Goal: Task Accomplishment & Management: Use online tool/utility

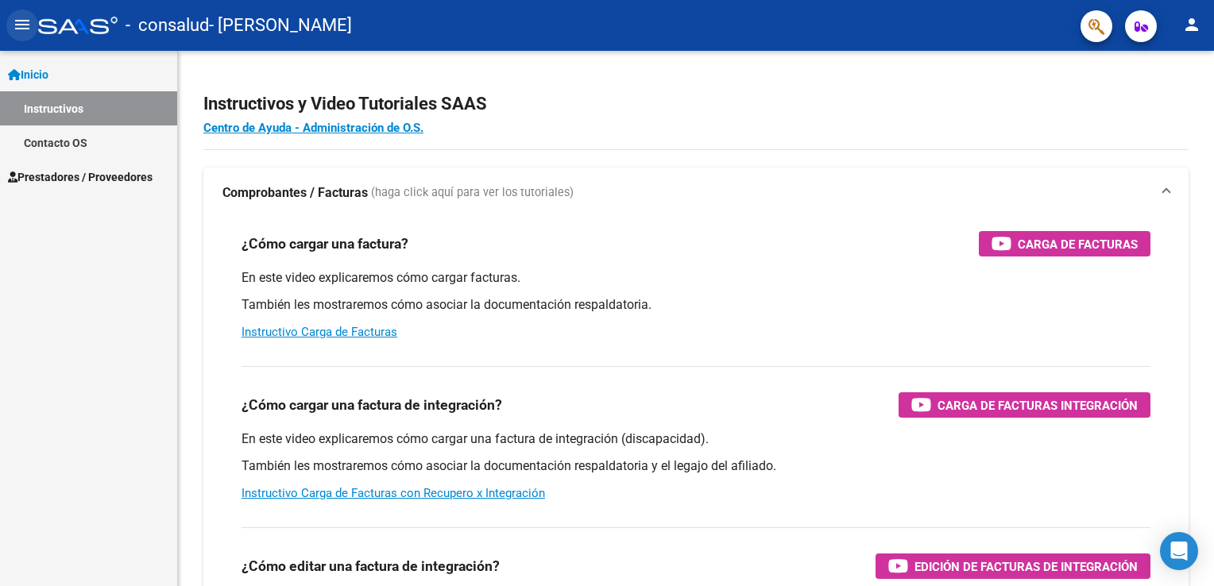
click at [23, 23] on mat-icon "menu" at bounding box center [22, 24] width 19 height 19
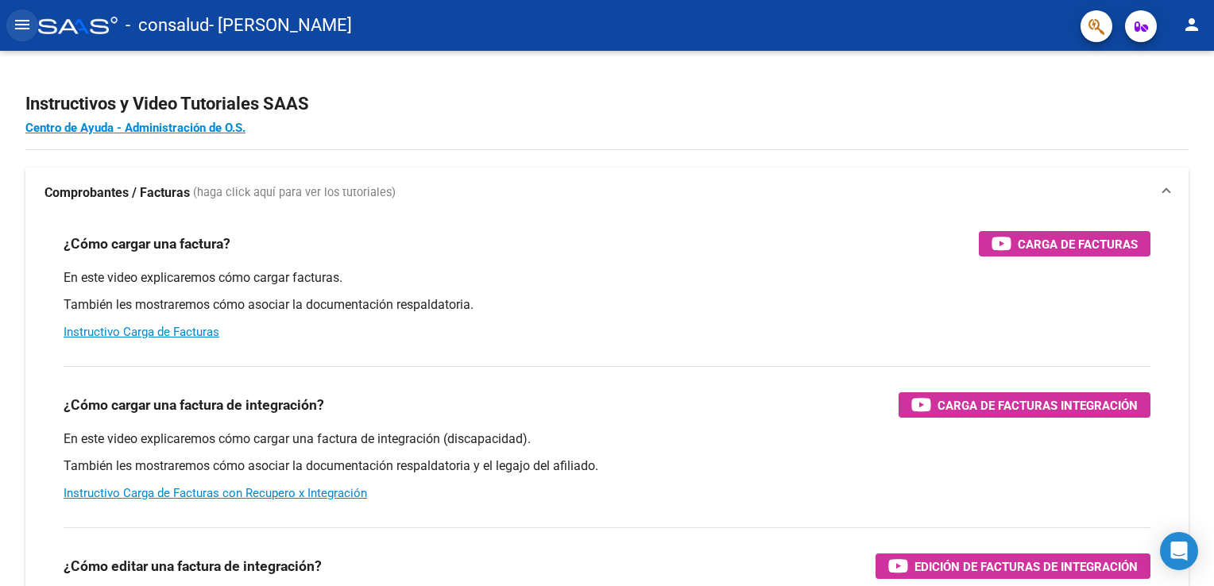
click at [23, 24] on mat-icon "menu" at bounding box center [22, 24] width 19 height 19
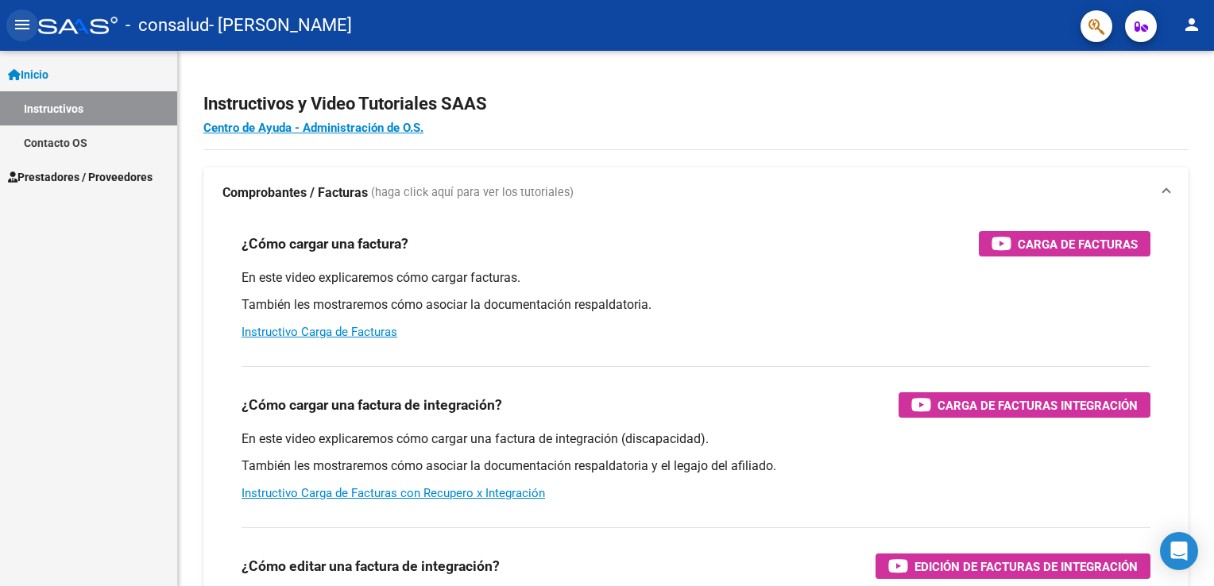
click at [22, 27] on mat-icon "menu" at bounding box center [22, 24] width 19 height 19
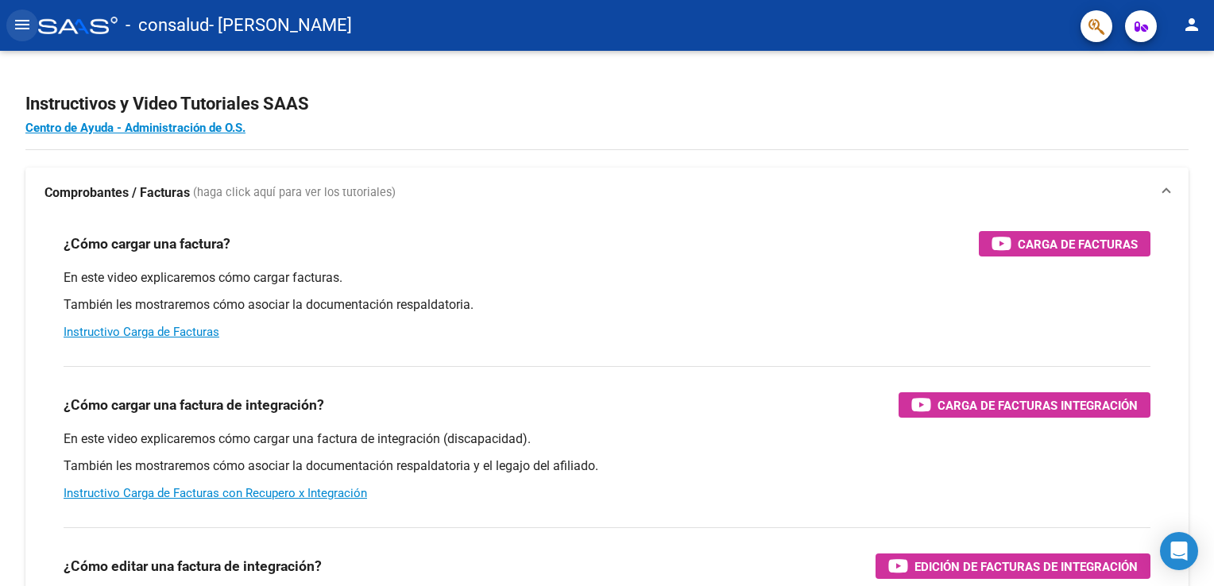
click at [22, 27] on mat-icon "menu" at bounding box center [22, 24] width 19 height 19
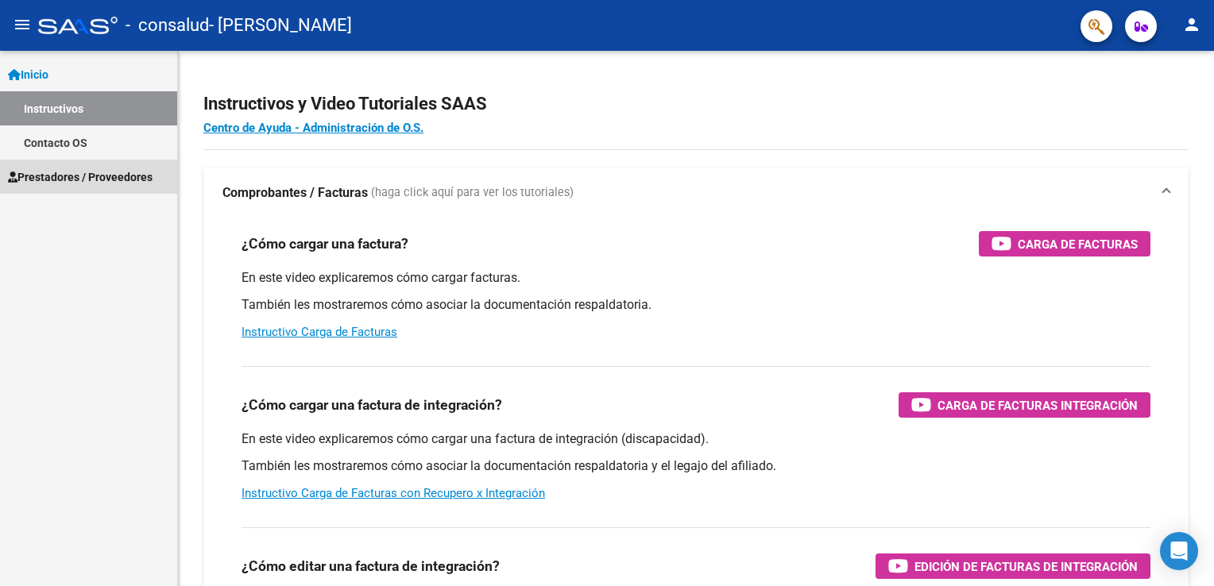
click at [44, 180] on span "Prestadores / Proveedores" at bounding box center [80, 176] width 145 height 17
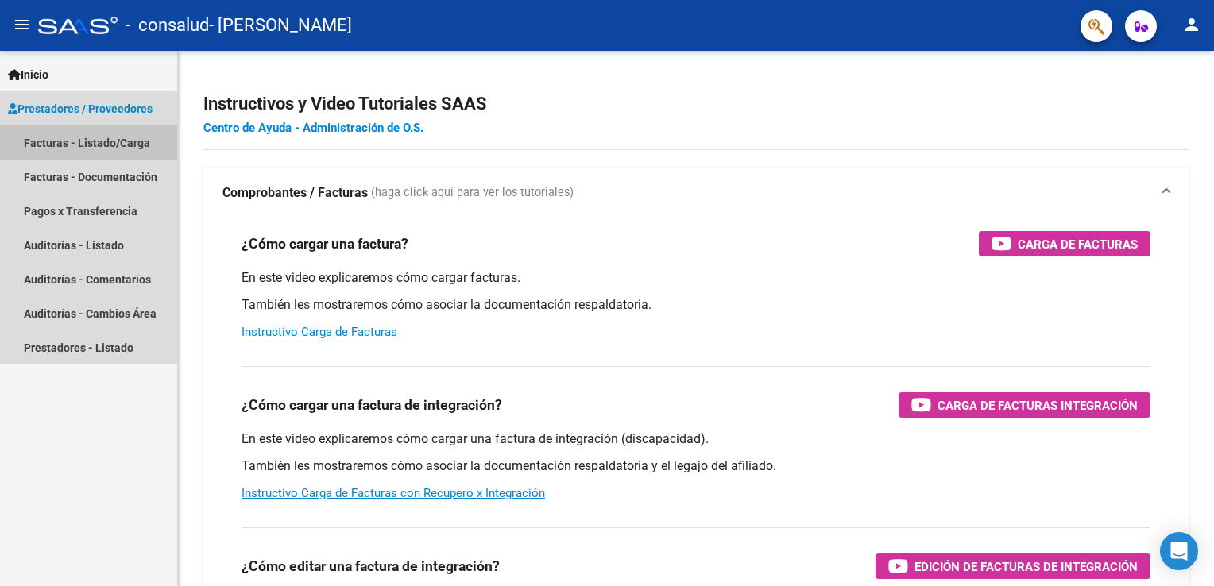
click at [79, 145] on link "Facturas - Listado/Carga" at bounding box center [88, 143] width 177 height 34
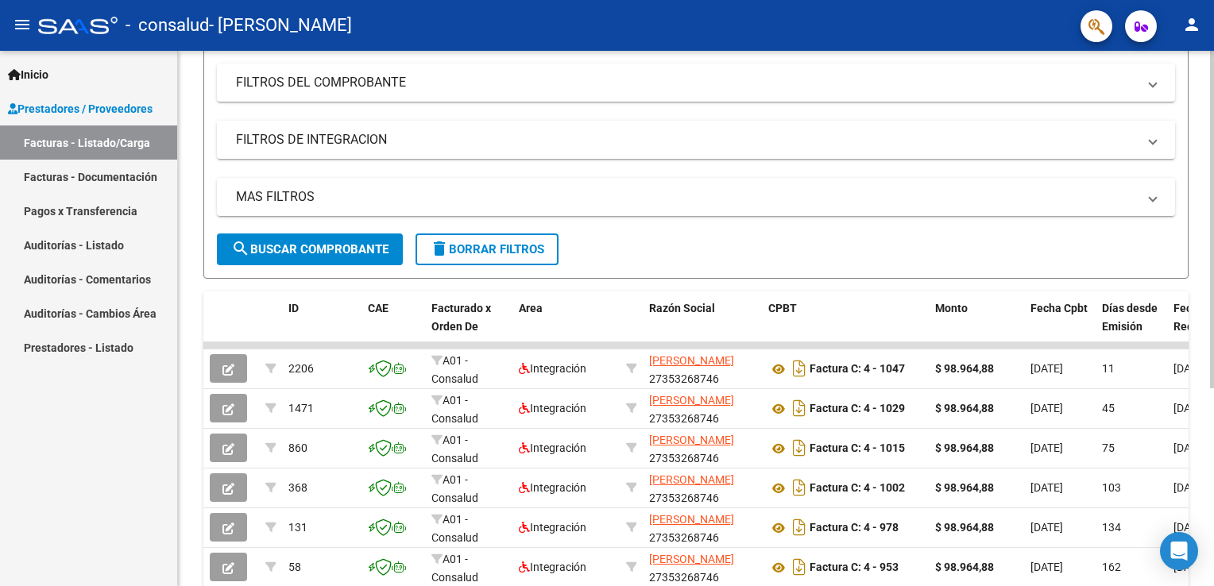
scroll to position [230, 0]
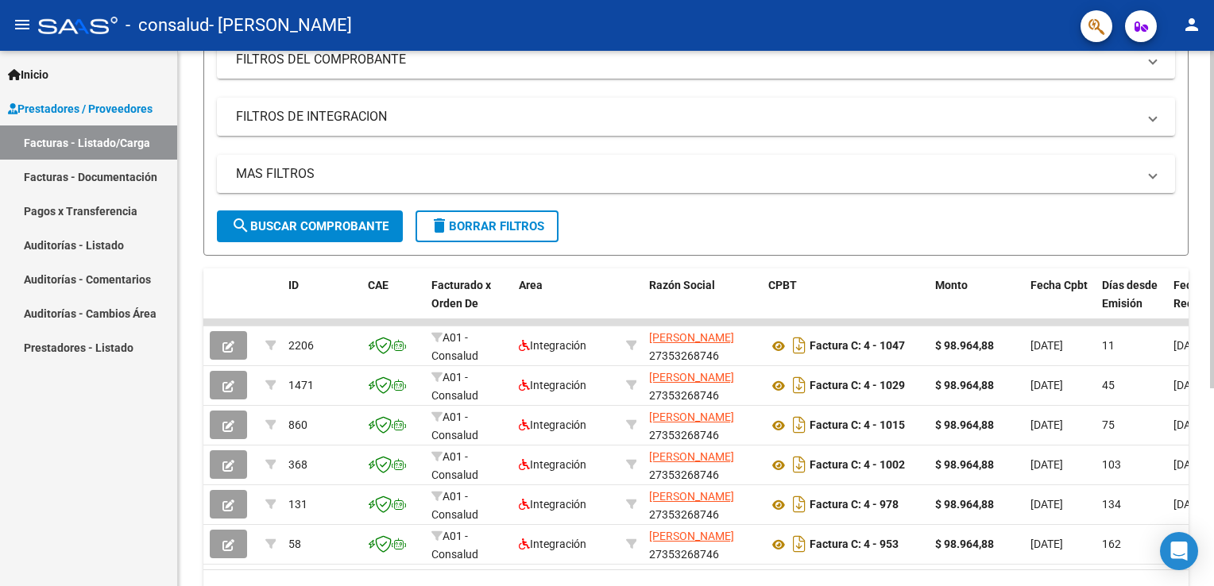
click at [1213, 316] on html "menu - consalud - [PERSON_NAME] person Inicio Instructivos Contacto OS Prestado…" at bounding box center [607, 293] width 1214 height 586
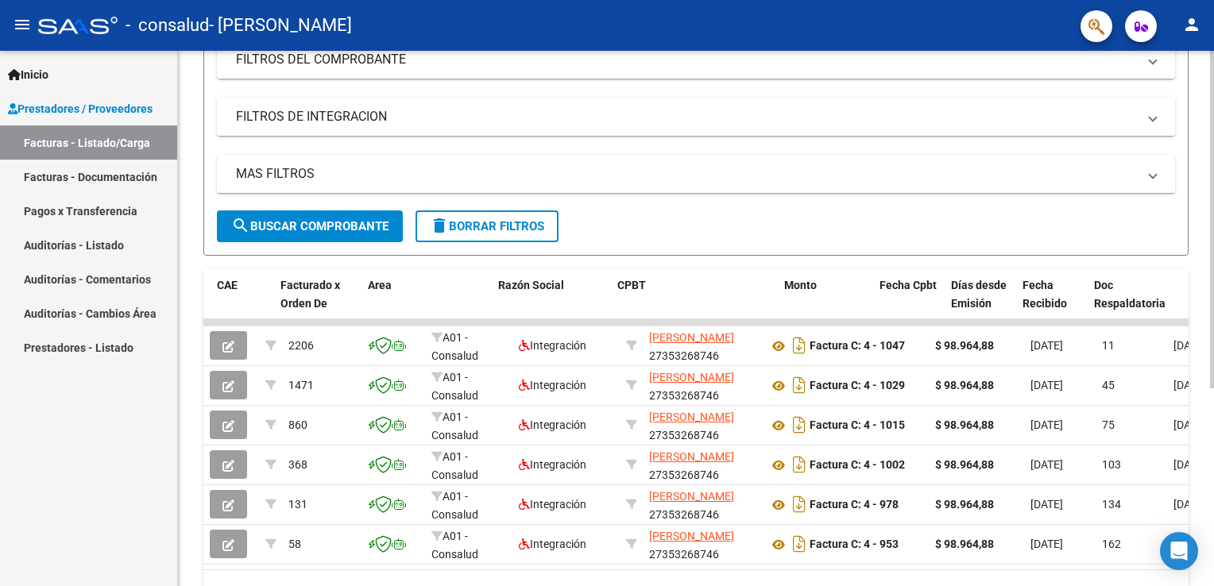
scroll to position [0, 219]
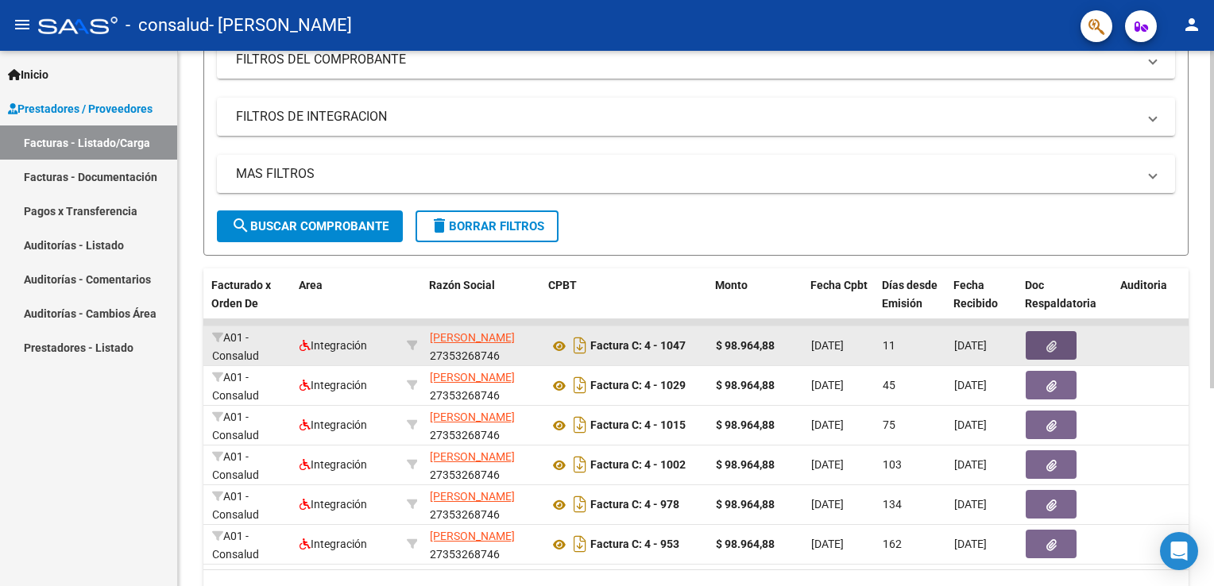
click at [1052, 334] on button "button" at bounding box center [1050, 345] width 51 height 29
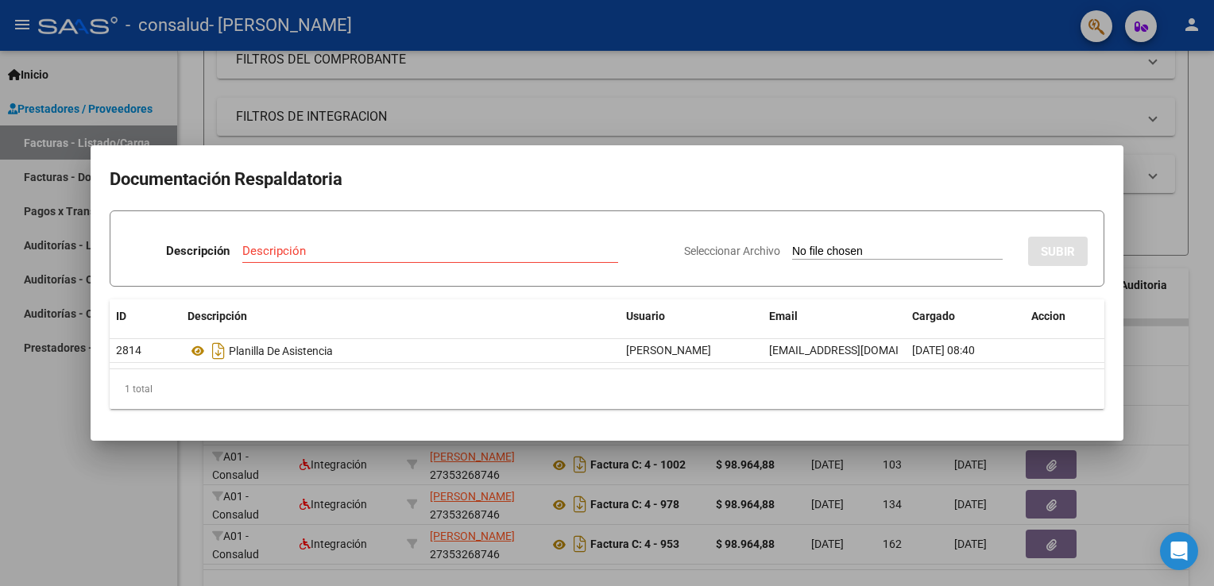
click at [14, 500] on div at bounding box center [607, 293] width 1214 height 586
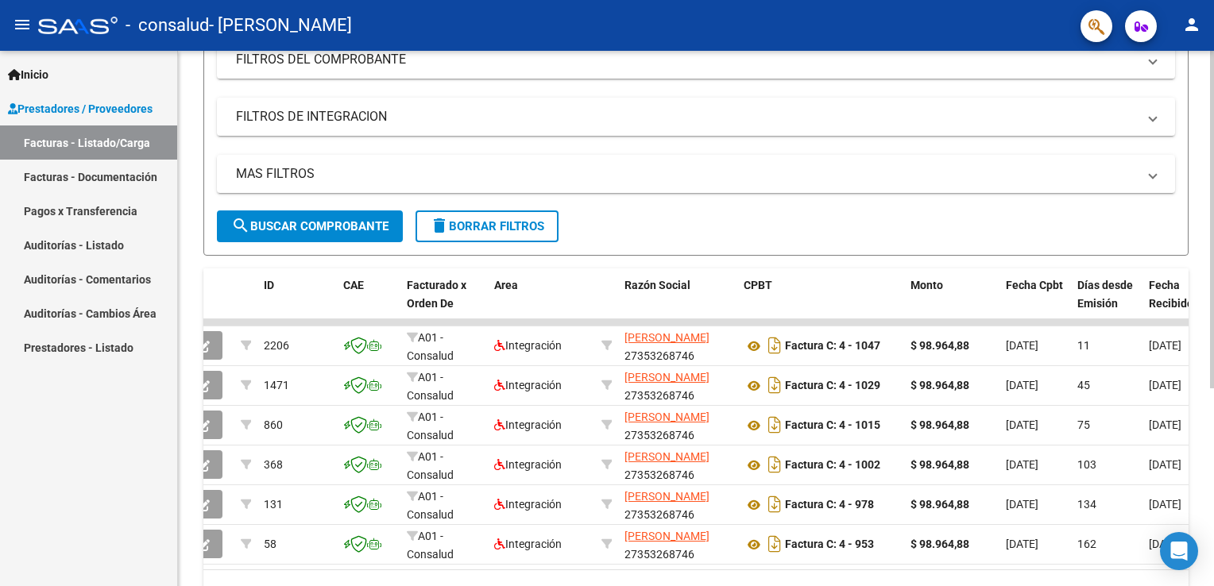
scroll to position [0, 0]
